Goal: Information Seeking & Learning: Learn about a topic

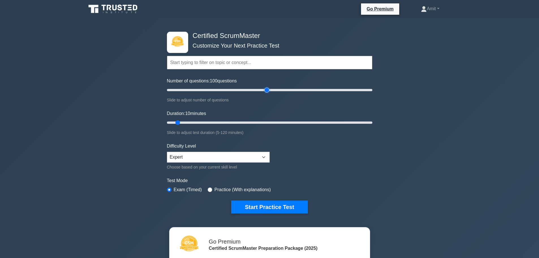
drag, startPoint x: 175, startPoint y: 89, endPoint x: 266, endPoint y: 84, distance: 91.8
type input "100"
click at [266, 87] on input "Number of questions: 100 questions" at bounding box center [269, 90] width 205 height 7
drag, startPoint x: 179, startPoint y: 121, endPoint x: 267, endPoint y: 119, distance: 88.9
type input "60"
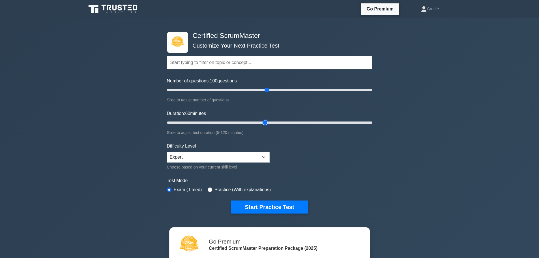
click at [267, 119] on input "Duration: 60 minutes" at bounding box center [269, 122] width 205 height 7
click at [240, 155] on select "Beginner Intermediate Expert" at bounding box center [218, 157] width 103 height 11
click at [246, 209] on button "Start Practice Test" at bounding box center [269, 206] width 76 height 13
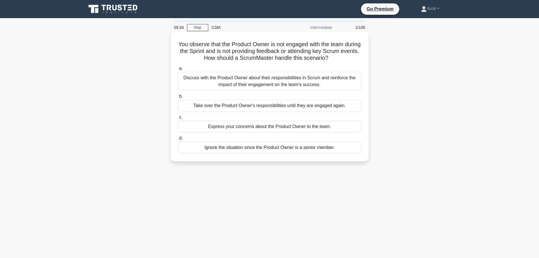
click at [260, 84] on div "Discuss with the Product Owner about their responsibilities in Scrum and reinfo…" at bounding box center [269, 81] width 183 height 19
click at [178, 70] on input "a. Discuss with the Product Owner about their responsibilities in Scrum and rei…" at bounding box center [178, 69] width 0 height 4
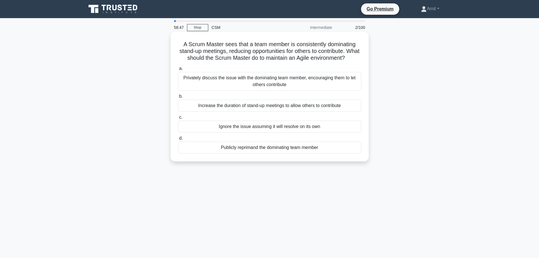
click at [247, 153] on div "Publicly reprimand the dominating team member" at bounding box center [269, 148] width 183 height 12
click at [178, 140] on input "d. Publicly reprimand the dominating team member" at bounding box center [178, 138] width 0 height 4
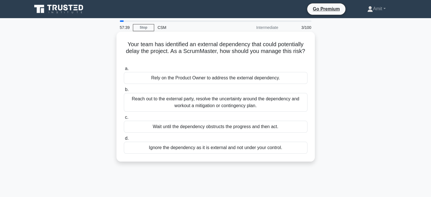
click at [202, 104] on div "Reach out to the external party, resolve the uncertainty around the dependency …" at bounding box center [215, 102] width 183 height 19
click at [124, 91] on input "b. Reach out to the external party, resolve the uncertainty around the dependen…" at bounding box center [124, 90] width 0 height 4
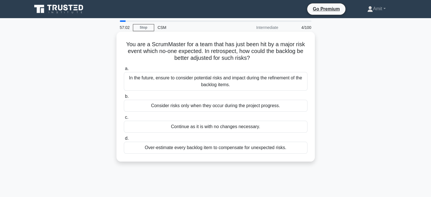
click at [204, 82] on div "In the future, ensure to consider potential risks and impact during the refinem…" at bounding box center [215, 81] width 183 height 19
click at [124, 70] on input "a. In the future, ensure to consider potential risks and impact during the refi…" at bounding box center [124, 69] width 0 height 4
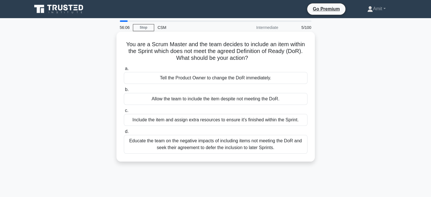
click at [185, 147] on div "Educate the team on the negative impacts of including items not meeting the DoR…" at bounding box center [215, 144] width 183 height 19
click at [124, 133] on input "d. Educate the team on the negative impacts of including items not meeting the …" at bounding box center [124, 132] width 0 height 4
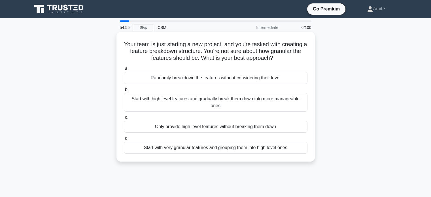
click at [150, 106] on div "Start with high level features and gradually break them down into more manageab…" at bounding box center [215, 102] width 183 height 19
click at [124, 91] on input "b. Start with high level features and gradually break them down into more manag…" at bounding box center [124, 90] width 0 height 4
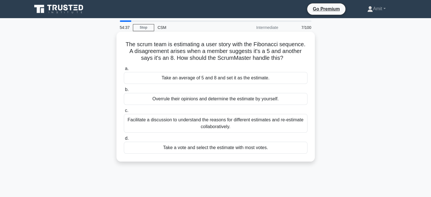
click at [163, 124] on div "Facilitate a discussion to understand the reasons for different estimates and r…" at bounding box center [215, 123] width 183 height 19
click at [124, 112] on input "c. Facilitate a discussion to understand the reasons for different estimates an…" at bounding box center [124, 111] width 0 height 4
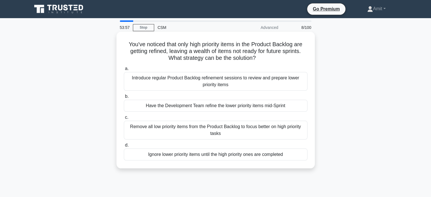
click at [219, 85] on div "Introduce regular Product Backlog refinement sessions to review and prepare low…" at bounding box center [215, 81] width 183 height 19
click at [124, 70] on input "a. Introduce regular Product Backlog refinement sessions to review and prepare …" at bounding box center [124, 69] width 0 height 4
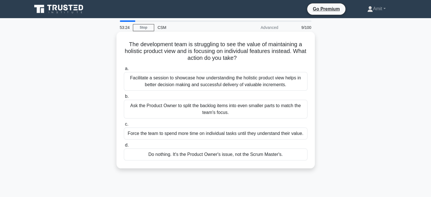
click at [222, 83] on div "Facilitate a session to showcase how understanding the holistic product view he…" at bounding box center [215, 81] width 183 height 19
click at [124, 70] on input "a. Facilitate a session to showcase how understanding the holistic product view…" at bounding box center [124, 69] width 0 height 4
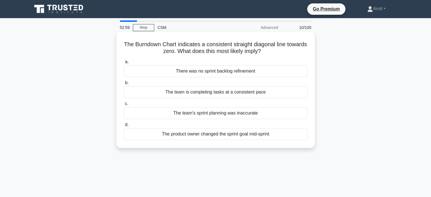
click at [220, 95] on div "The team is completing tasks at a consistent pace" at bounding box center [215, 92] width 183 height 12
click at [124, 85] on input "b. The team is completing tasks at a consistent pace" at bounding box center [124, 83] width 0 height 4
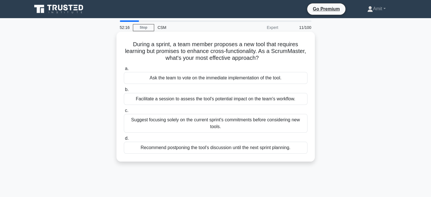
click at [185, 100] on div "Facilitate a session to assess the tool's potential impact on the team's workfl…" at bounding box center [215, 99] width 183 height 12
click at [124, 91] on input "b. Facilitate a session to assess the tool's potential impact on the team's wor…" at bounding box center [124, 90] width 0 height 4
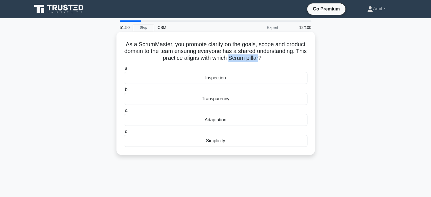
drag, startPoint x: 235, startPoint y: 60, endPoint x: 264, endPoint y: 60, distance: 28.3
click at [264, 60] on h5 "As a ScrumMaster, you promote clarity on the goals, scope and product domain to…" at bounding box center [215, 51] width 185 height 21
copy h5 "Scrum pillar"
click at [212, 100] on div "Transparency" at bounding box center [215, 99] width 183 height 12
click at [124, 91] on input "b. Transparency" at bounding box center [124, 90] width 0 height 4
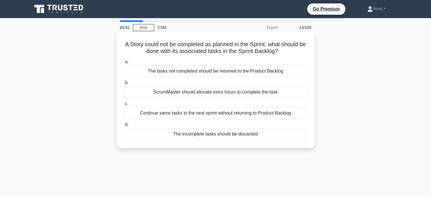
click at [157, 73] on div "The tasks not completed should be returned to the Product Backlog" at bounding box center [215, 71] width 183 height 12
click at [124, 64] on input "a. The tasks not completed should be returned to the Product Backlog" at bounding box center [124, 62] width 0 height 4
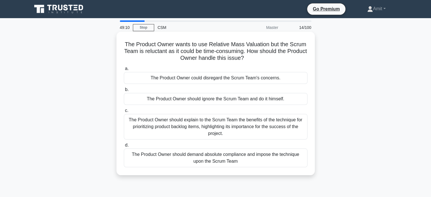
click at [172, 136] on div "The Product Owner should explain to the Scrum Team the benefits of the techniqu…" at bounding box center [215, 126] width 183 height 25
click at [124, 112] on input "c. The Product Owner should explain to the Scrum Team the benefits of the techn…" at bounding box center [124, 111] width 0 height 4
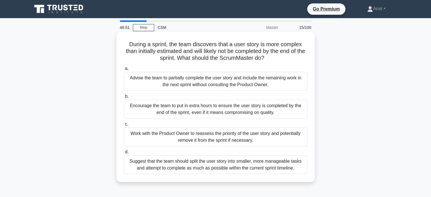
click at [219, 133] on div "Work with the Product Owner to reassess the priority of the user story and pote…" at bounding box center [215, 136] width 183 height 19
click at [124, 126] on input "c. Work with the Product Owner to reassess the priority of the user story and p…" at bounding box center [124, 124] width 0 height 4
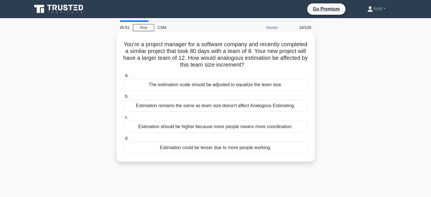
click at [192, 150] on div "Estimation could be lesser due to more people working." at bounding box center [215, 148] width 183 height 12
click at [124, 140] on input "d. Estimation could be lesser due to more people working." at bounding box center [124, 138] width 0 height 4
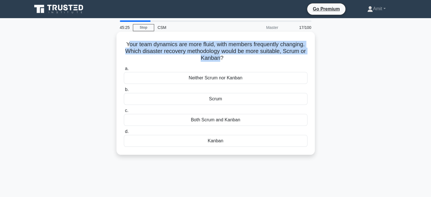
drag, startPoint x: 125, startPoint y: 45, endPoint x: 222, endPoint y: 57, distance: 98.2
click at [222, 57] on h5 "Your team dynamics are more fluid, with members frequently changing. Which disa…" at bounding box center [215, 51] width 185 height 21
copy h5 "our team dynamics are more fluid, with members frequently changing. Which disas…"
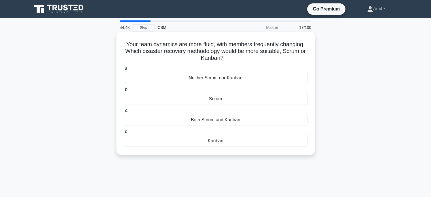
click at [228, 140] on div "Kanban" at bounding box center [215, 141] width 183 height 12
click at [124, 133] on input "d. Kanban" at bounding box center [124, 132] width 0 height 4
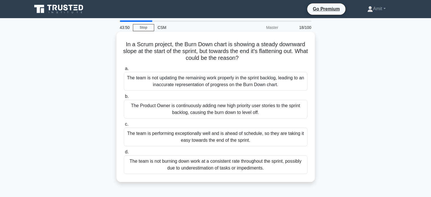
drag, startPoint x: 123, startPoint y: 43, endPoint x: 248, endPoint y: 57, distance: 126.2
click at [248, 57] on h5 "In a Scrum project, the Burn Down chart is showing a steady downward slope at t…" at bounding box center [215, 51] width 185 height 21
copy h5 "In a Scrum project, the Burn Down chart is showing a steady downward slope at t…"
click at [188, 114] on div "The Product Owner is continuously adding new high priority user stories to the …" at bounding box center [215, 109] width 183 height 19
click at [124, 98] on input "b. The Product Owner is continuously adding new high priority user stories to t…" at bounding box center [124, 97] width 0 height 4
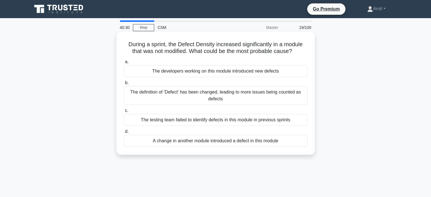
click at [190, 102] on div "The definition of 'Defect' has been changed, leading to more issues being count…" at bounding box center [215, 95] width 183 height 19
click at [124, 85] on input "b. The definition of 'Defect' has been changed, leading to more issues being co…" at bounding box center [124, 83] width 0 height 4
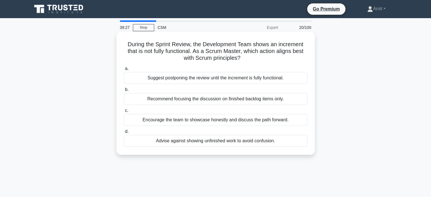
click at [208, 121] on div "Encourage the team to showcase honestly and discuss the path forward." at bounding box center [215, 120] width 183 height 12
click at [124, 112] on input "c. Encourage the team to showcase honestly and discuss the path forward." at bounding box center [124, 111] width 0 height 4
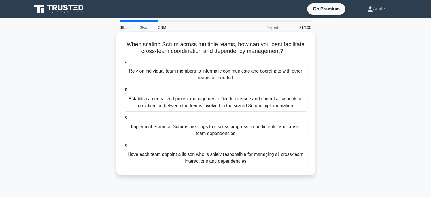
click at [193, 130] on div "Implement Scrum of Scrums meetings to discuss progress, impediments, and cross-…" at bounding box center [215, 130] width 183 height 19
click at [124, 119] on input "c. Implement Scrum of Scrums meetings to discuss progress, impediments, and cro…" at bounding box center [124, 117] width 0 height 4
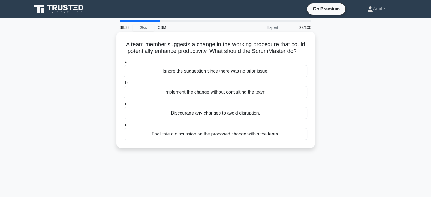
click at [201, 136] on div "Facilitate a discussion on the proposed change within the team." at bounding box center [215, 134] width 183 height 12
click at [124, 127] on input "d. Facilitate a discussion on the proposed change within the team." at bounding box center [124, 125] width 0 height 4
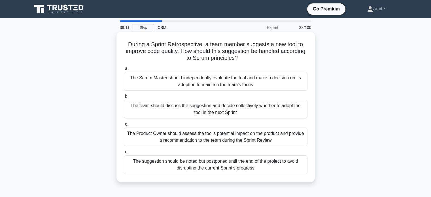
click at [209, 108] on div "The team should discuss the suggestion and decide collectively whether to adopt…" at bounding box center [215, 109] width 183 height 19
click at [124, 98] on input "b. The team should discuss the suggestion and decide collectively whether to ad…" at bounding box center [124, 97] width 0 height 4
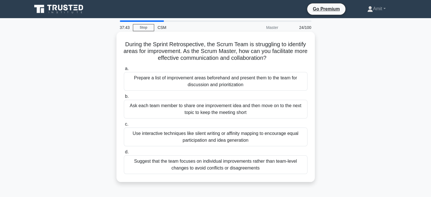
click at [216, 141] on div "Use interactive techniques like silent writing or affinity mapping to encourage…" at bounding box center [215, 136] width 183 height 19
click at [124, 126] on input "c. Use interactive techniques like silent writing or affinity mapping to encour…" at bounding box center [124, 124] width 0 height 4
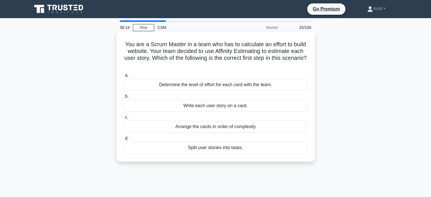
click at [206, 129] on div "Arrange the cards in order of complexity" at bounding box center [215, 127] width 183 height 12
click at [124, 119] on input "c. Arrange the cards in order of complexity" at bounding box center [124, 117] width 0 height 4
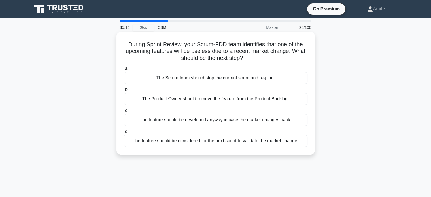
click at [209, 140] on div "The feature should be considered for the next sprint to validate the market cha…" at bounding box center [215, 141] width 183 height 12
click at [124, 133] on input "d. The feature should be considered for the next sprint to validate the market …" at bounding box center [124, 132] width 0 height 4
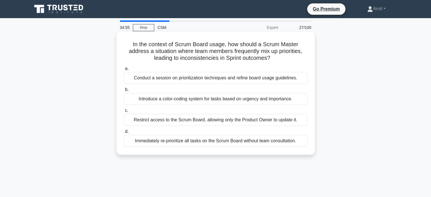
click at [188, 75] on div "Conduct a session on prioritization techniques and refine board usage guideline…" at bounding box center [215, 78] width 183 height 12
click at [124, 70] on input "a. Conduct a session on prioritization techniques and refine board usage guidel…" at bounding box center [124, 69] width 0 height 4
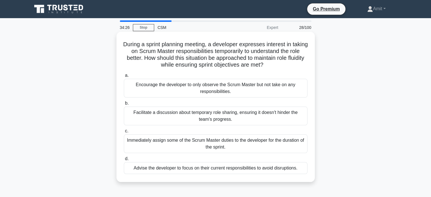
click at [186, 117] on div "Facilitate a discussion about temporary role sharing, ensuring it doesn't hinde…" at bounding box center [215, 115] width 183 height 19
click at [124, 105] on input "b. Facilitate a discussion about temporary role sharing, ensuring it doesn't hi…" at bounding box center [124, 103] width 0 height 4
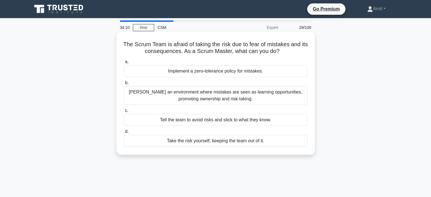
click at [235, 99] on div "Foster an environment where mistakes are seen as learning opportunities, promot…" at bounding box center [215, 95] width 183 height 19
click at [124, 85] on input "b. Foster an environment where mistakes are seen as learning opportunities, pro…" at bounding box center [124, 83] width 0 height 4
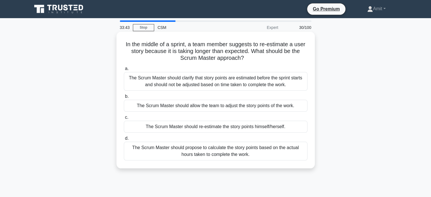
click at [227, 86] on div "The Scrum Master should clarify that story points are estimated before the spri…" at bounding box center [215, 81] width 183 height 19
click at [124, 70] on input "a. The Scrum Master should clarify that story points are estimated before the s…" at bounding box center [124, 69] width 0 height 4
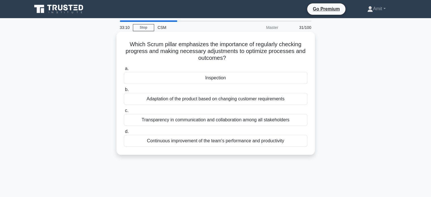
click at [215, 100] on div "Adaptation of the product based on changing customer requirements" at bounding box center [215, 99] width 183 height 12
click at [124, 91] on input "b. Adaptation of the product based on changing customer requirements" at bounding box center [124, 90] width 0 height 4
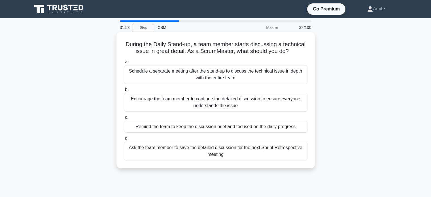
click at [253, 76] on div "Schedule a separate meeting after the stand-up to discuss the technical issue i…" at bounding box center [215, 74] width 183 height 19
click at [124, 64] on input "a. Schedule a separate meeting after the stand-up to discuss the technical issu…" at bounding box center [124, 62] width 0 height 4
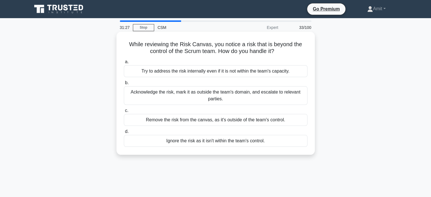
click at [230, 96] on div "Acknowledge the risk, mark it as outside the team's domain, and escalate to rel…" at bounding box center [215, 95] width 183 height 19
click at [124, 85] on input "b. Acknowledge the risk, mark it as outside the team's domain, and escalate to …" at bounding box center [124, 83] width 0 height 4
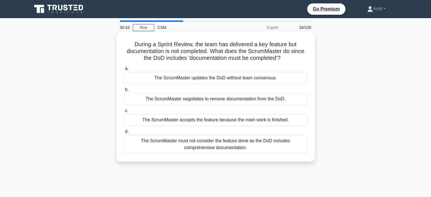
click at [202, 149] on div "The ScrumMaster must not consider the feature done as the DoD includes comprehe…" at bounding box center [215, 144] width 183 height 19
click at [124, 133] on input "d. The ScrumMaster must not consider the feature done as the DoD includes compr…" at bounding box center [124, 132] width 0 height 4
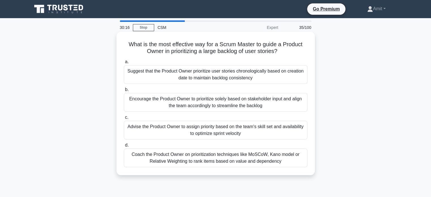
click at [238, 160] on div "Coach the Product Owner on prioritization techniques like MoSCoW, Kano model or…" at bounding box center [215, 157] width 183 height 19
click at [124, 147] on input "d. Coach the Product Owner on prioritization techniques like MoSCoW, Kano model…" at bounding box center [124, 145] width 0 height 4
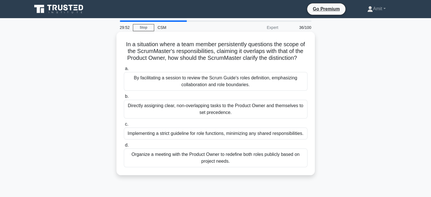
click at [223, 85] on div "By facilitating a session to review the Scrum Guide's roles definition, emphasi…" at bounding box center [215, 81] width 183 height 19
click at [124, 70] on input "a. By facilitating a session to review the Scrum Guide's roles definition, emph…" at bounding box center [124, 69] width 0 height 4
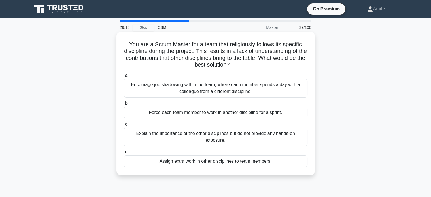
click at [202, 86] on div "Encourage job shadowing within the team, where each member spends a day with a …" at bounding box center [215, 88] width 183 height 19
click at [124, 77] on input "a. Encourage job shadowing within the team, where each member spends a day with…" at bounding box center [124, 76] width 0 height 4
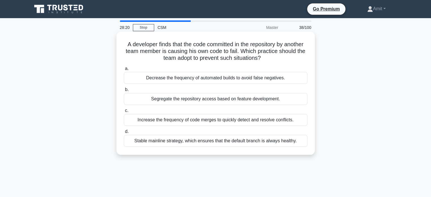
click at [208, 119] on div "Increase the frequency of code merges to quickly detect and resolve conflicts." at bounding box center [215, 120] width 183 height 12
click at [124, 112] on input "c. Increase the frequency of code merges to quickly detect and resolve conflict…" at bounding box center [124, 111] width 0 height 4
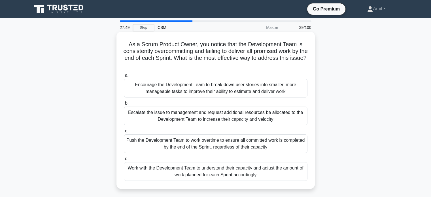
click at [190, 170] on div "Work with the Development Team to understand their capacity and adjust the amou…" at bounding box center [215, 171] width 183 height 19
click at [124, 160] on input "d. Work with the Development Team to understand their capacity and adjust the a…" at bounding box center [124, 159] width 0 height 4
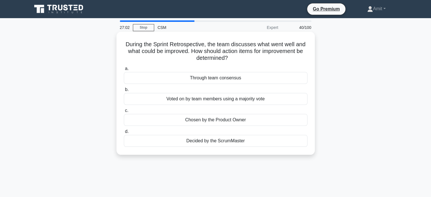
click at [242, 80] on div "Through team consensus" at bounding box center [215, 78] width 183 height 12
click at [124, 70] on input "a. Through team consensus" at bounding box center [124, 69] width 0 height 4
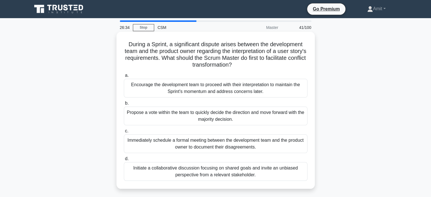
click at [239, 176] on div "Initiate a collaborative discussion focusing on shared goals and invite an unbi…" at bounding box center [215, 171] width 183 height 19
click at [124, 160] on input "d. Initiate a collaborative discussion focusing on shared goals and invite an u…" at bounding box center [124, 159] width 0 height 4
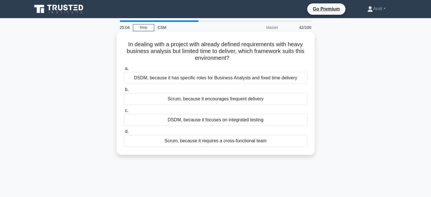
click at [210, 79] on div "DSDM, because it has specific roles for Business Analysts and fixed time delive…" at bounding box center [215, 78] width 183 height 12
click at [124, 70] on input "a. DSDM, because it has specific roles for Business Analysts and fixed time del…" at bounding box center [124, 69] width 0 height 4
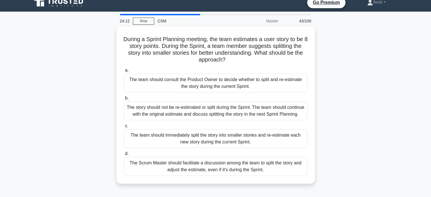
scroll to position [7, 0]
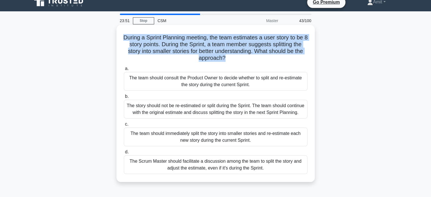
drag, startPoint x: 123, startPoint y: 37, endPoint x: 224, endPoint y: 62, distance: 103.9
click at [224, 62] on div "During a Sprint Planning meeting, the team estimates a user story to be 8 story…" at bounding box center [216, 103] width 194 height 152
copy h5 "During a Sprint Planning meeting, the team estimates a user story to be 8 story…"
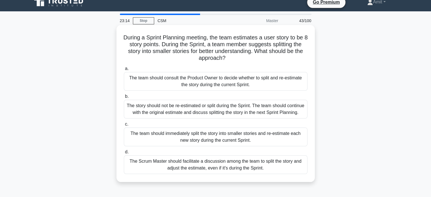
click at [175, 170] on div "The Scrum Master should facilitate a discussion among the team to split the sto…" at bounding box center [215, 164] width 183 height 19
click at [124, 154] on input "d. The Scrum Master should facilitate a discussion among the team to split the …" at bounding box center [124, 152] width 0 height 4
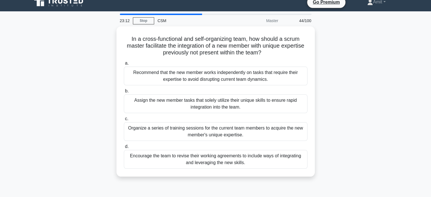
scroll to position [0, 0]
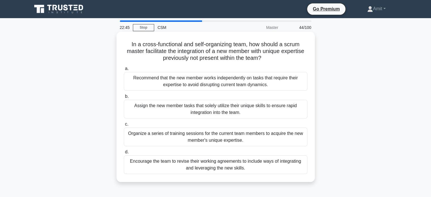
click at [235, 169] on div "Encourage the team to revise their working agreements to include ways of integr…" at bounding box center [215, 164] width 183 height 19
click at [124, 154] on input "d. Encourage the team to revise their working agreements to include ways of int…" at bounding box center [124, 152] width 0 height 4
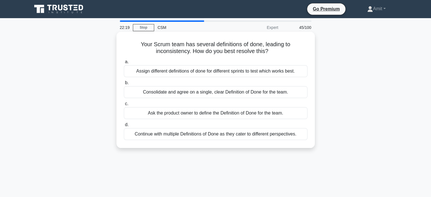
click at [250, 94] on div "Consolidate and agree on a single, clear Definition of Done for the team." at bounding box center [215, 92] width 183 height 12
click at [124, 85] on input "b. Consolidate and agree on a single, clear Definition of Done for the team." at bounding box center [124, 83] width 0 height 4
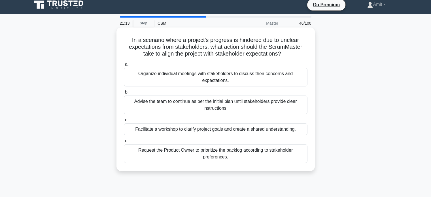
scroll to position [5, 0]
click at [175, 134] on div "Facilitate a workshop to clarify project goals and create a shared understandin…" at bounding box center [215, 129] width 183 height 12
click at [124, 121] on input "c. Facilitate a workshop to clarify project goals and create a shared understan…" at bounding box center [124, 120] width 0 height 4
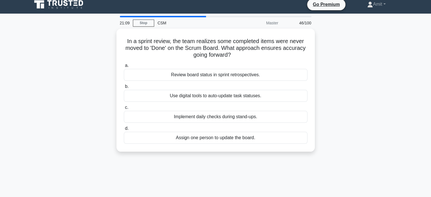
scroll to position [0, 0]
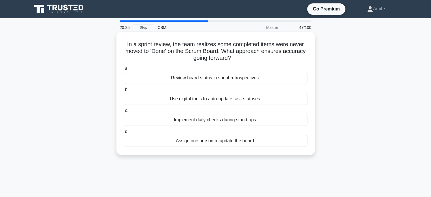
click at [221, 99] on div "Use digital tools to auto-update task statuses." at bounding box center [215, 99] width 183 height 12
click at [124, 91] on input "b. Use digital tools to auto-update task statuses." at bounding box center [124, 90] width 0 height 4
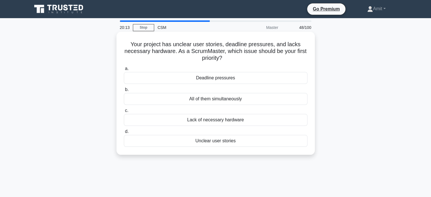
click at [199, 147] on div "a. Deadline pressures b. All of them simultaneously" at bounding box center [215, 106] width 190 height 84
click at [206, 144] on div "Unclear user stories" at bounding box center [215, 141] width 183 height 12
click at [124, 133] on input "d. Unclear user stories" at bounding box center [124, 132] width 0 height 4
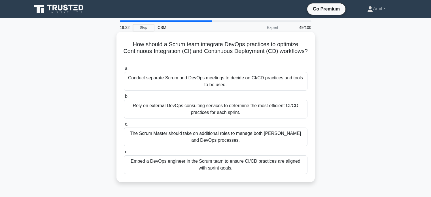
click at [194, 165] on div "Embed a DevOps engineer in the Scrum team to ensure CI/CD practices are aligned…" at bounding box center [215, 164] width 183 height 19
click at [124, 154] on input "d. Embed a DevOps engineer in the Scrum team to ensure CI/CD practices are alig…" at bounding box center [124, 152] width 0 height 4
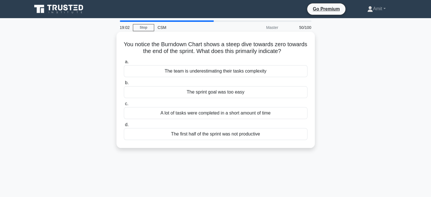
drag, startPoint x: 131, startPoint y: 44, endPoint x: 296, endPoint y: 53, distance: 165.0
click at [296, 53] on h5 "You notice the Burndown Chart shows a steep dive towards zero towards the end o…" at bounding box center [215, 48] width 185 height 14
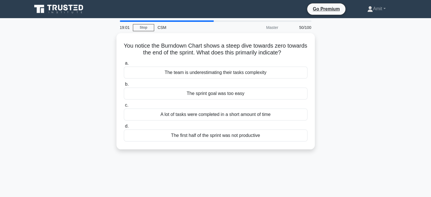
copy h5 "You notice the Burndown Chart shows a steep dive towards zero towards the end o…"
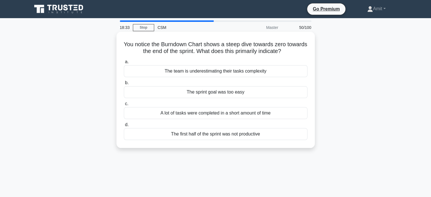
click at [200, 114] on div "A lot of tasks were completed in a short amount of time" at bounding box center [215, 113] width 183 height 12
click at [124, 106] on input "c. A lot of tasks were completed in a short amount of time" at bounding box center [124, 104] width 0 height 4
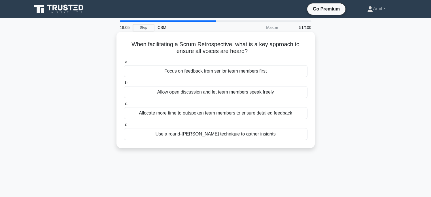
click at [236, 91] on div "Allow open discussion and let team members speak freely" at bounding box center [215, 92] width 183 height 12
click at [124, 85] on input "b. Allow open discussion and let team members speak freely" at bounding box center [124, 83] width 0 height 4
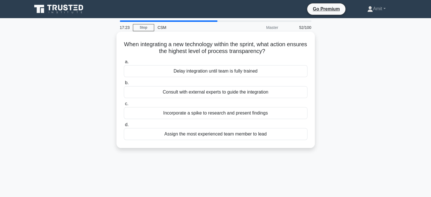
click at [221, 73] on div "Delay integration until team is fully trained" at bounding box center [215, 71] width 183 height 12
click at [124, 64] on input "a. Delay integration until team is fully trained" at bounding box center [124, 62] width 0 height 4
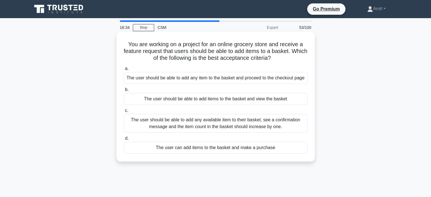
click at [185, 100] on div "The user should be able to add items to the basket and view the basket" at bounding box center [215, 99] width 183 height 12
click at [124, 91] on input "b. The user should be able to add items to the basket and view the basket" at bounding box center [124, 90] width 0 height 4
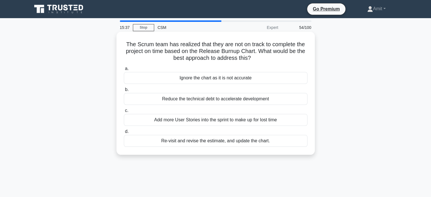
click at [229, 143] on div "Re-visit and revise the estimate, and update the chart." at bounding box center [215, 141] width 183 height 12
click at [124, 133] on input "d. Re-visit and revise the estimate, and update the chart." at bounding box center [124, 132] width 0 height 4
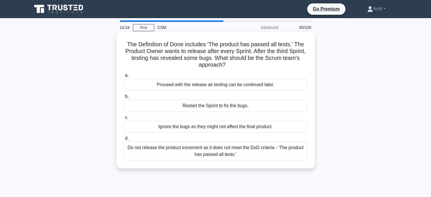
click at [197, 152] on div "Do not release the product increment as it does not meet the DoD criteria - 'Th…" at bounding box center [215, 151] width 183 height 19
click at [124, 140] on input "d. Do not release the product increment as it does not meet the DoD criteria - …" at bounding box center [124, 138] width 0 height 4
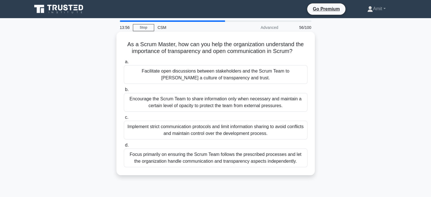
click at [171, 78] on div "Facilitate open discussions between stakeholders and the Scrum Team to foster a…" at bounding box center [215, 74] width 183 height 19
click at [124, 64] on input "a. Facilitate open discussions between stakeholders and the Scrum Team to foste…" at bounding box center [124, 62] width 0 height 4
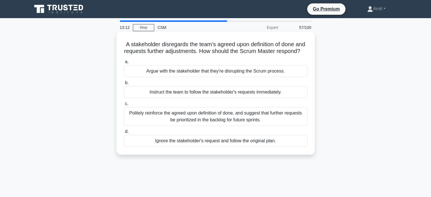
click at [205, 126] on div "Politely reinforce the agreed upon definition of done, and suggest that further…" at bounding box center [215, 116] width 183 height 19
click at [124, 106] on input "c. Politely reinforce the agreed upon definition of done, and suggest that furt…" at bounding box center [124, 104] width 0 height 4
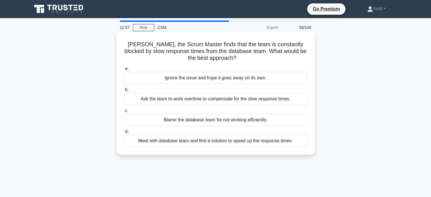
click at [252, 143] on div "Meet with database team and find a solution to speed up the response times." at bounding box center [215, 141] width 183 height 12
click at [124, 133] on input "d. Meet with database team and find a solution to speed up the response times." at bounding box center [124, 132] width 0 height 4
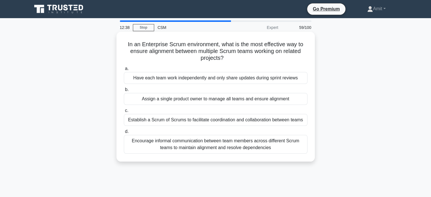
click at [245, 121] on div "Establish a Scrum of Scrums to facilitate coordination and collaboration betwee…" at bounding box center [215, 120] width 183 height 12
click at [124, 112] on input "c. Establish a Scrum of Scrums to facilitate coordination and collaboration bet…" at bounding box center [124, 111] width 0 height 4
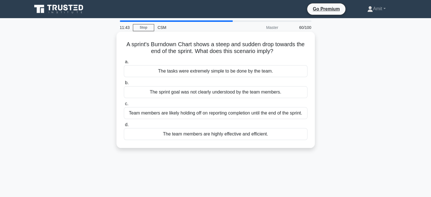
click at [199, 115] on div "Team members are likely holding off on reporting completion until the end of th…" at bounding box center [215, 113] width 183 height 12
click at [124, 106] on input "c. Team members are likely holding off on reporting completion until the end of…" at bounding box center [124, 104] width 0 height 4
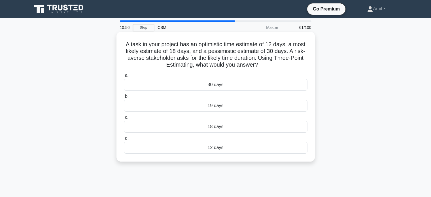
click at [222, 87] on div "30 days" at bounding box center [215, 85] width 183 height 12
click at [124, 77] on input "a. 30 days" at bounding box center [124, 76] width 0 height 4
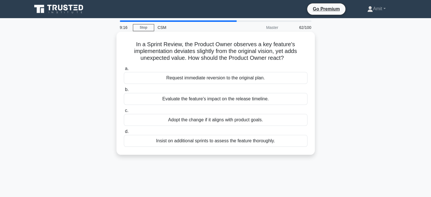
click at [181, 141] on div "Insist on additional sprints to assess the feature thoroughly." at bounding box center [215, 141] width 183 height 12
click at [124, 133] on input "d. Insist on additional sprints to assess the feature thoroughly." at bounding box center [124, 132] width 0 height 4
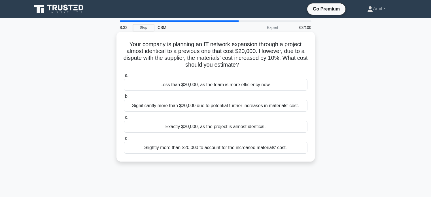
click at [202, 147] on div "Slightly more than $20,000 to account for the increased materials' cost." at bounding box center [215, 148] width 183 height 12
click at [124, 140] on input "d. Slightly more than $20,000 to account for the increased materials' cost." at bounding box center [124, 138] width 0 height 4
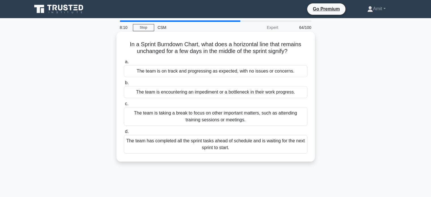
click at [236, 92] on div "The team is encountering an impediment or a bottleneck in their work progress." at bounding box center [215, 92] width 183 height 12
click at [124, 85] on input "b. The team is encountering an impediment or a bottleneck in their work progres…" at bounding box center [124, 83] width 0 height 4
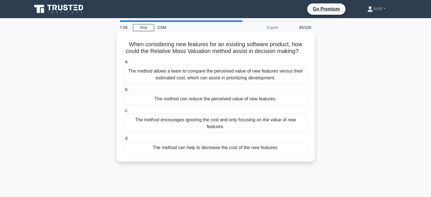
click at [211, 132] on div "The method encourages ignoring the cost and only focusing on the value of new f…" at bounding box center [215, 123] width 183 height 19
click at [124, 112] on input "c. The method encourages ignoring the cost and only focusing on the value of ne…" at bounding box center [124, 111] width 0 height 4
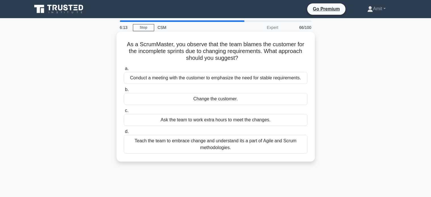
click at [203, 146] on div "Teach the team to embrace change and understand its a part of Agile and Scrum m…" at bounding box center [215, 144] width 183 height 19
click at [124, 133] on input "d. Teach the team to embrace change and understand its a part of Agile and Scru…" at bounding box center [124, 132] width 0 height 4
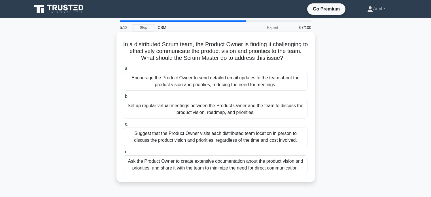
click at [149, 118] on div "Set up regular virtual meetings between the Product Owner and the team to discu…" at bounding box center [215, 109] width 183 height 19
click at [124, 98] on input "b. Set up regular virtual meetings between the Product Owner and the team to di…" at bounding box center [124, 97] width 0 height 4
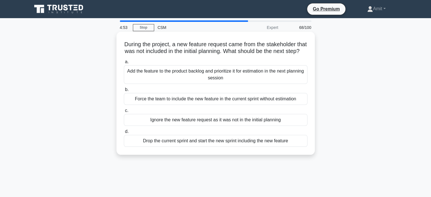
click at [200, 84] on div "Add the feature to the product backlog and prioritize it for estimation in the …" at bounding box center [215, 74] width 183 height 19
click at [124, 64] on input "a. Add the feature to the product backlog and prioritize it for estimation in t…" at bounding box center [124, 62] width 0 height 4
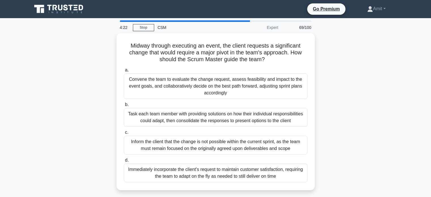
click at [200, 87] on div "Convene the team to evaluate the change request, assess feasibility and impact …" at bounding box center [215, 85] width 183 height 25
click at [124, 72] on input "a. Convene the team to evaluate the change request, assess feasibility and impa…" at bounding box center [124, 70] width 0 height 4
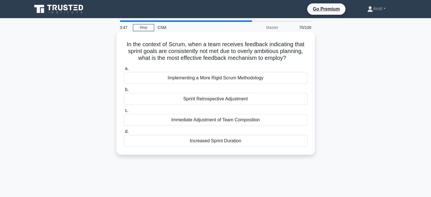
click at [204, 80] on div "Implementing a More Rigid Scrum Methodology" at bounding box center [215, 78] width 183 height 12
click at [124, 70] on input "a. Implementing a More Rigid Scrum Methodology" at bounding box center [124, 69] width 0 height 4
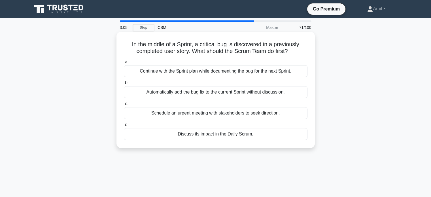
click at [190, 72] on div "Continue with the Sprint plan while documenting the bug for the next Sprint." at bounding box center [215, 71] width 183 height 12
click at [124, 64] on input "a. Continue with the Sprint plan while documenting the bug for the next Sprint." at bounding box center [124, 62] width 0 height 4
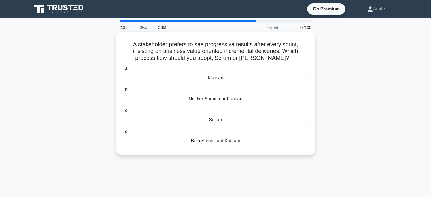
click at [221, 123] on div "Scrum" at bounding box center [215, 120] width 183 height 12
click at [124, 112] on input "c. Scrum" at bounding box center [124, 111] width 0 height 4
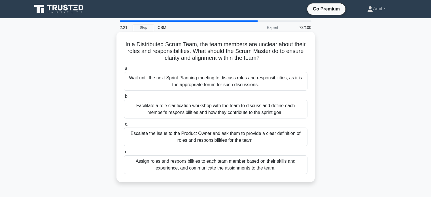
click at [196, 114] on div "Facilitate a role clarification workshop with the team to discuss and define ea…" at bounding box center [215, 109] width 183 height 19
click at [124, 98] on input "b. Facilitate a role clarification workshop with the team to discuss and define…" at bounding box center [124, 97] width 0 height 4
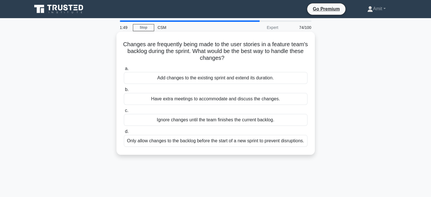
click at [187, 123] on div "Ignore changes until the team finishes the current backlog." at bounding box center [215, 120] width 183 height 12
click at [124, 112] on input "c. Ignore changes until the team finishes the current backlog." at bounding box center [124, 111] width 0 height 4
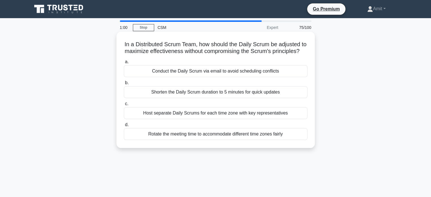
click at [197, 140] on div "Rotate the meeting time to accommodate different time zones fairly" at bounding box center [215, 134] width 183 height 12
click at [124, 127] on input "d. Rotate the meeting time to accommodate different time zones fairly" at bounding box center [124, 125] width 0 height 4
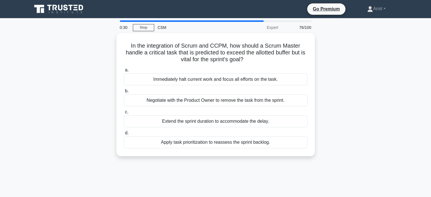
click at [197, 142] on div "Apply task prioritization to reassess the sprint backlog." at bounding box center [215, 142] width 183 height 12
click at [124, 135] on input "d. Apply task prioritization to reassess the sprint backlog." at bounding box center [124, 133] width 0 height 4
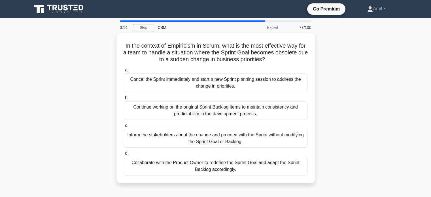
click at [354, 127] on div "In the context of Empiricism in Scrum, what is the most effective way for a tea…" at bounding box center [216, 111] width 374 height 157
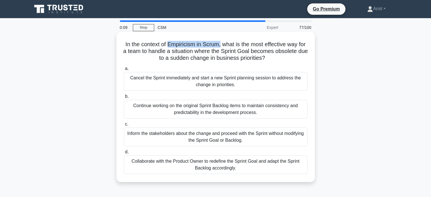
drag, startPoint x: 172, startPoint y: 45, endPoint x: 225, endPoint y: 44, distance: 53.2
click at [225, 44] on h5 "In the context of Empiricism in Scrum, what is the most effective way for a tea…" at bounding box center [215, 51] width 185 height 21
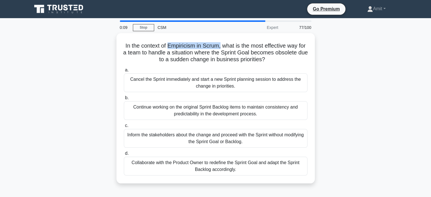
copy h5 "Empiricism in Scrum,"
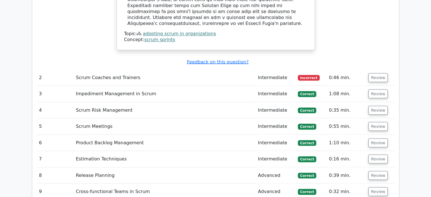
scroll to position [1029, 0]
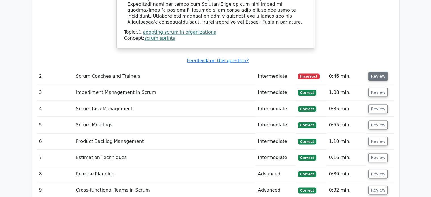
click at [379, 72] on button "Review" at bounding box center [377, 76] width 19 height 9
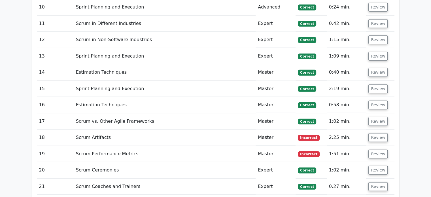
scroll to position [1490, 0]
click at [379, 133] on button "Review" at bounding box center [377, 137] width 19 height 9
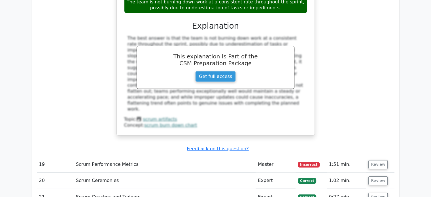
scroll to position [1751, 0]
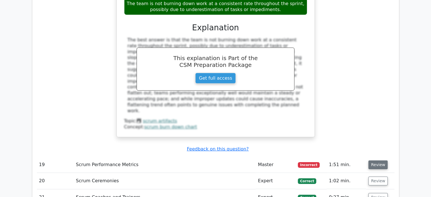
click at [378, 160] on button "Review" at bounding box center [377, 164] width 19 height 9
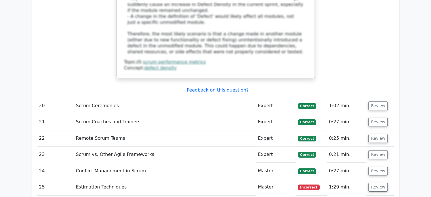
scroll to position [2110, 0]
click at [378, 183] on button "Review" at bounding box center [377, 187] width 19 height 9
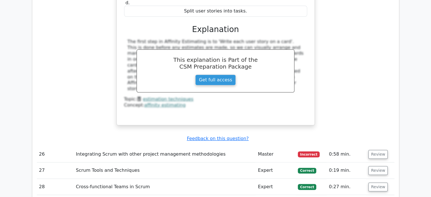
scroll to position [2407, 0]
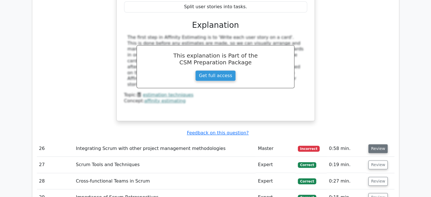
click at [376, 144] on button "Review" at bounding box center [377, 148] width 19 height 9
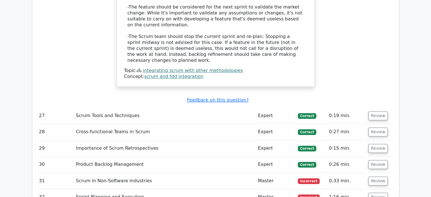
scroll to position [2769, 0]
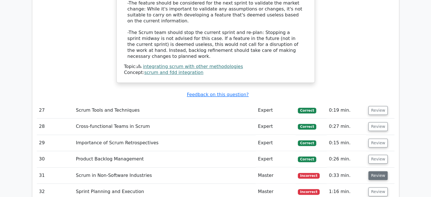
click at [378, 171] on button "Review" at bounding box center [377, 175] width 19 height 9
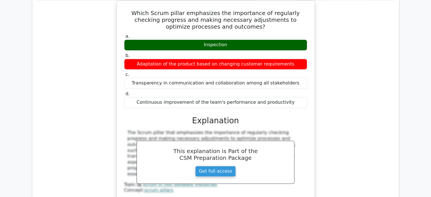
scroll to position [2984, 0]
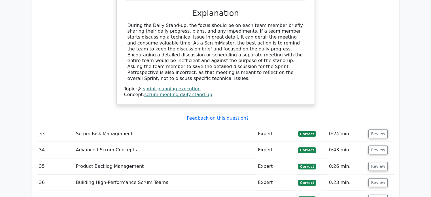
scroll to position [3333, 0]
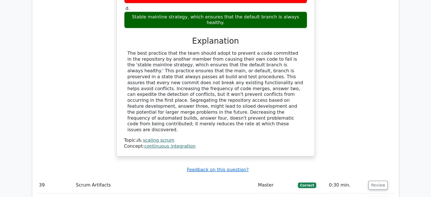
scroll to position [3640, 0]
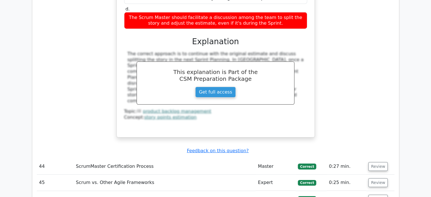
scroll to position [4012, 0]
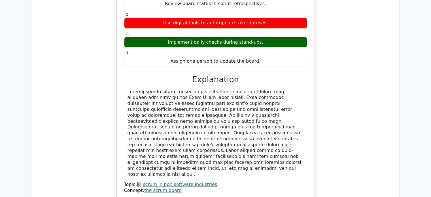
scroll to position [4274, 0]
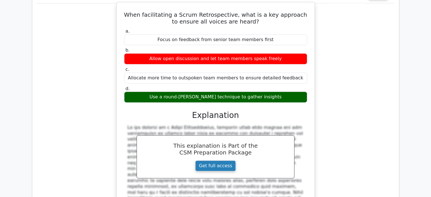
scroll to position [4558, 0]
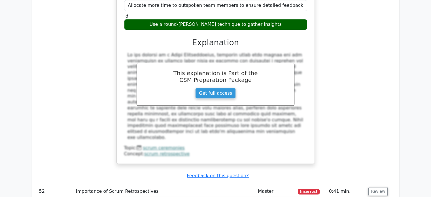
scroll to position [4631, 0]
drag, startPoint x: 161, startPoint y: 108, endPoint x: 269, endPoint y: 110, distance: 108.1
copy div "Incorporate a spike to research and present findings"
drag, startPoint x: 129, startPoint y: 46, endPoint x: 282, endPoint y: 53, distance: 152.7
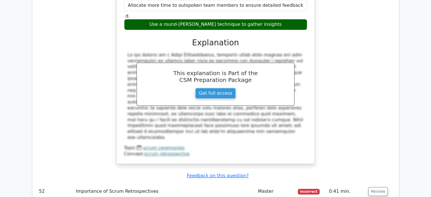
copy h5 "When integrating a new technology within the sprint, what action ensures the hi…"
drag, startPoint x: 161, startPoint y: 108, endPoint x: 269, endPoint y: 109, distance: 107.8
copy div "Incorporate a spike to research and present findings"
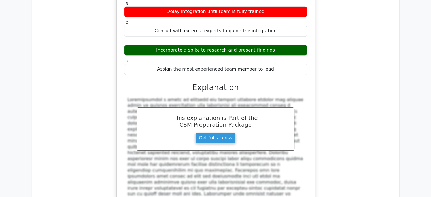
scroll to position [4856, 0]
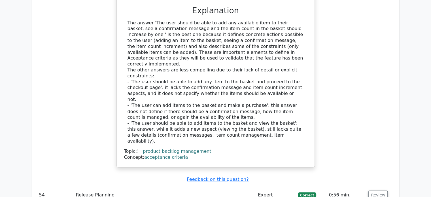
scroll to position [5270, 0]
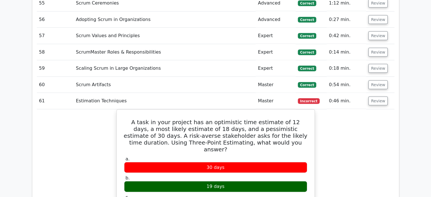
scroll to position [5482, 0]
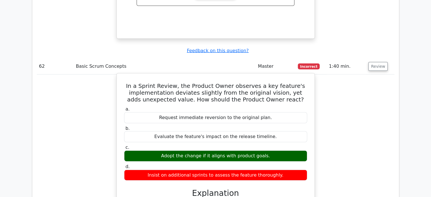
scroll to position [5789, 0]
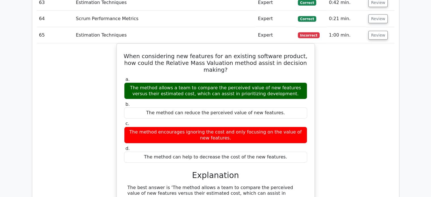
scroll to position [6111, 0]
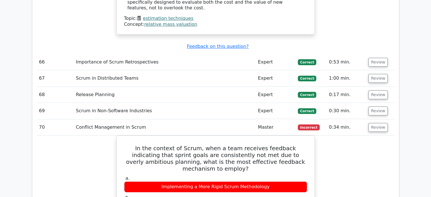
scroll to position [6438, 0]
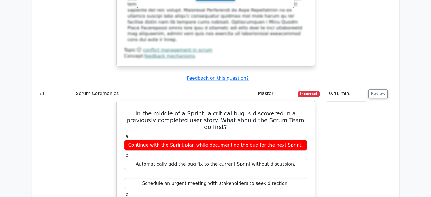
scroll to position [6731, 0]
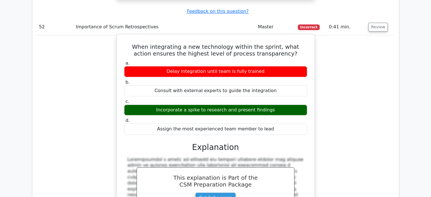
scroll to position [4727, 0]
